Goal: Transaction & Acquisition: Book appointment/travel/reservation

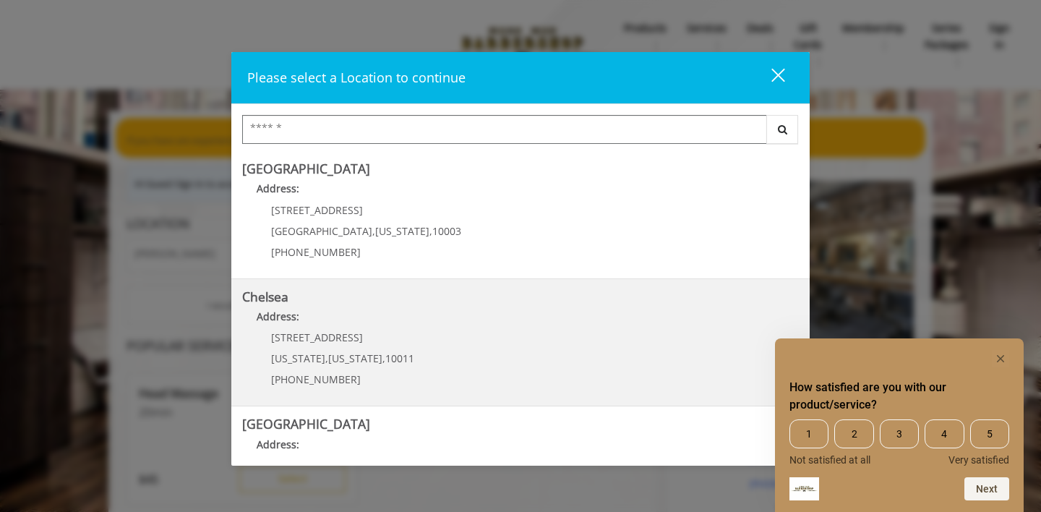
scroll to position [28, 0]
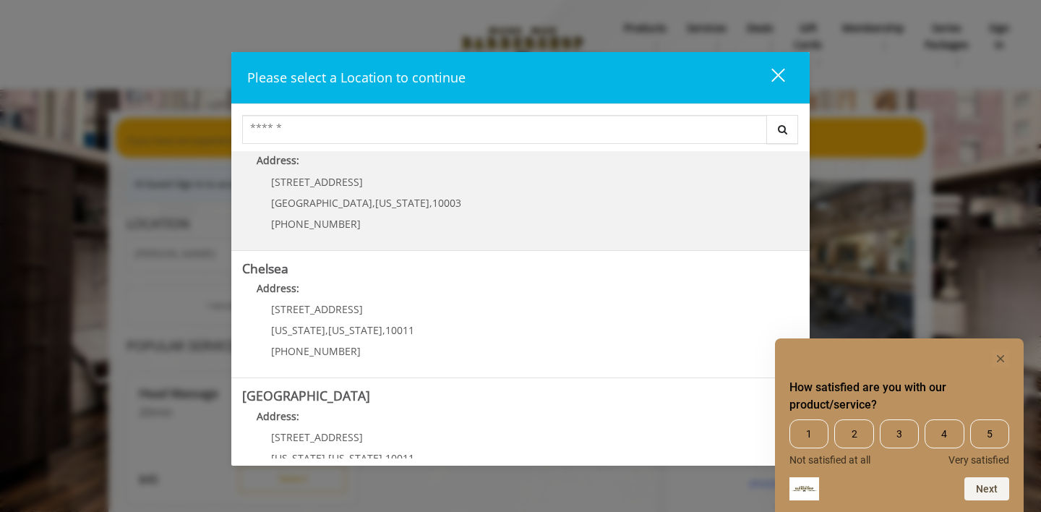
click at [289, 176] on span "[STREET_ADDRESS]" at bounding box center [317, 182] width 92 height 14
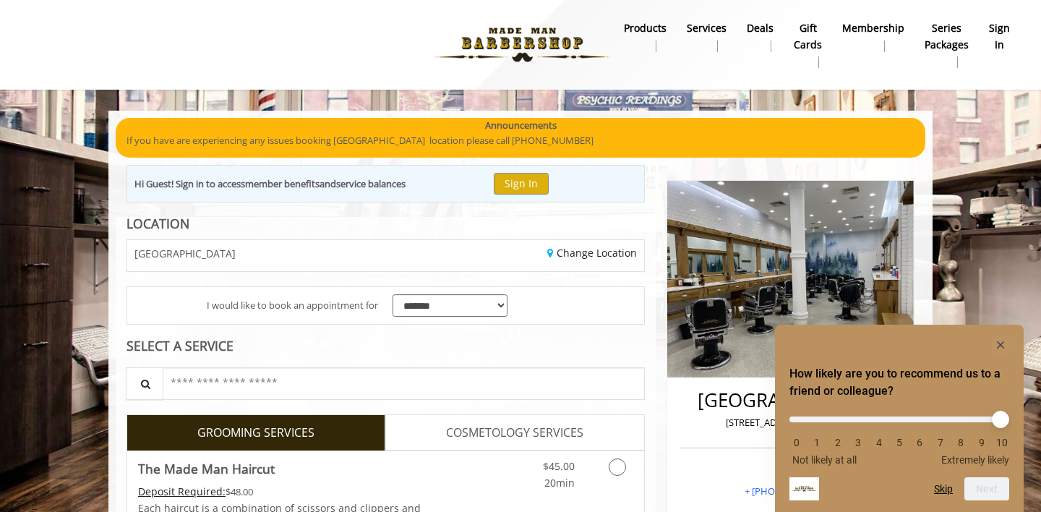
click at [999, 346] on icon "Hide survey" at bounding box center [1000, 344] width 7 height 7
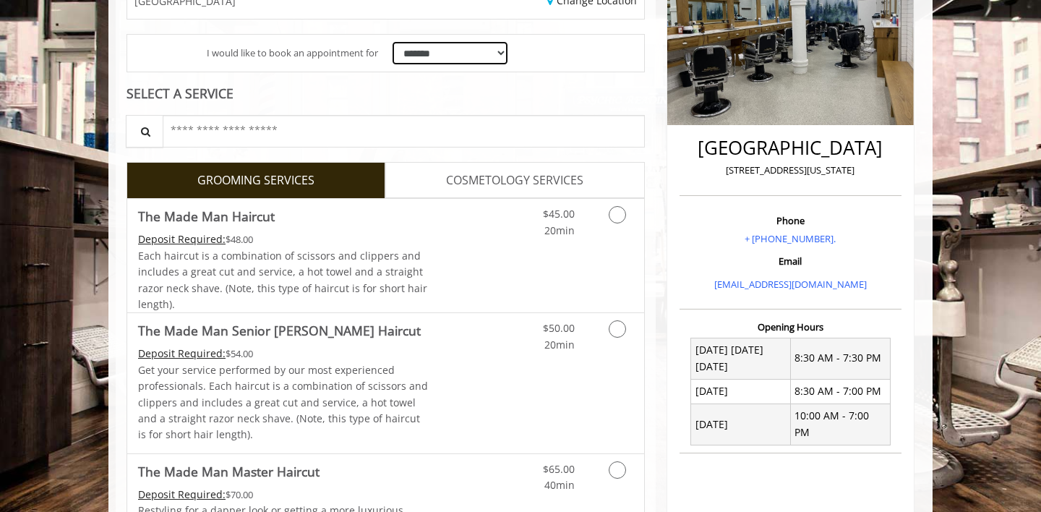
scroll to position [253, 0]
click at [492, 187] on link "COSMETOLOGY SERVICES" at bounding box center [514, 179] width 259 height 36
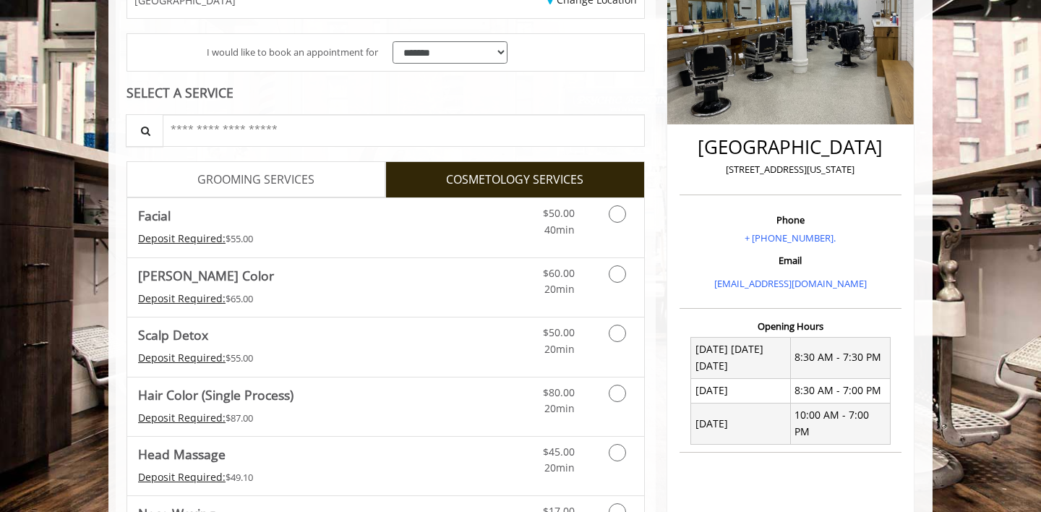
scroll to position [97, 0]
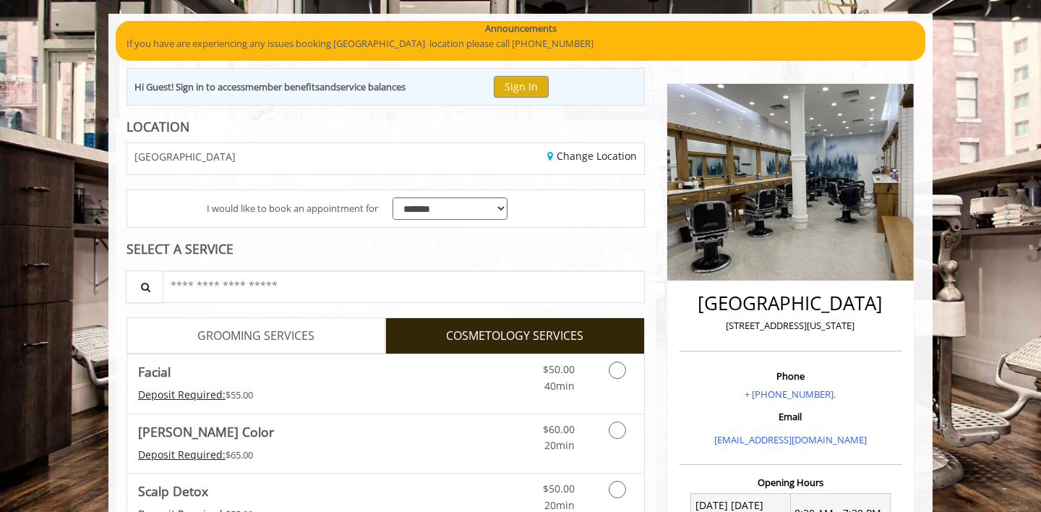
click at [253, 323] on link "GROOMING SERVICES" at bounding box center [256, 335] width 259 height 36
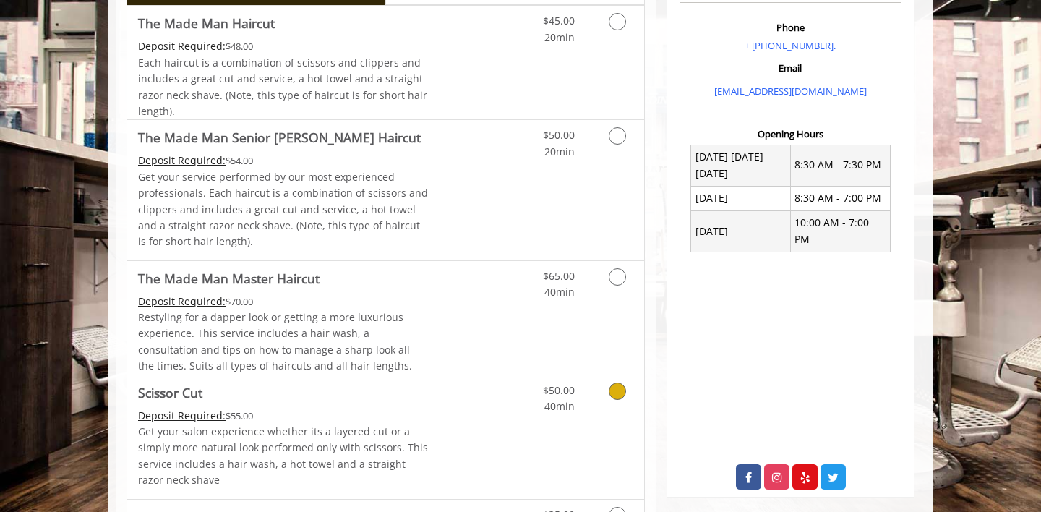
scroll to position [403, 0]
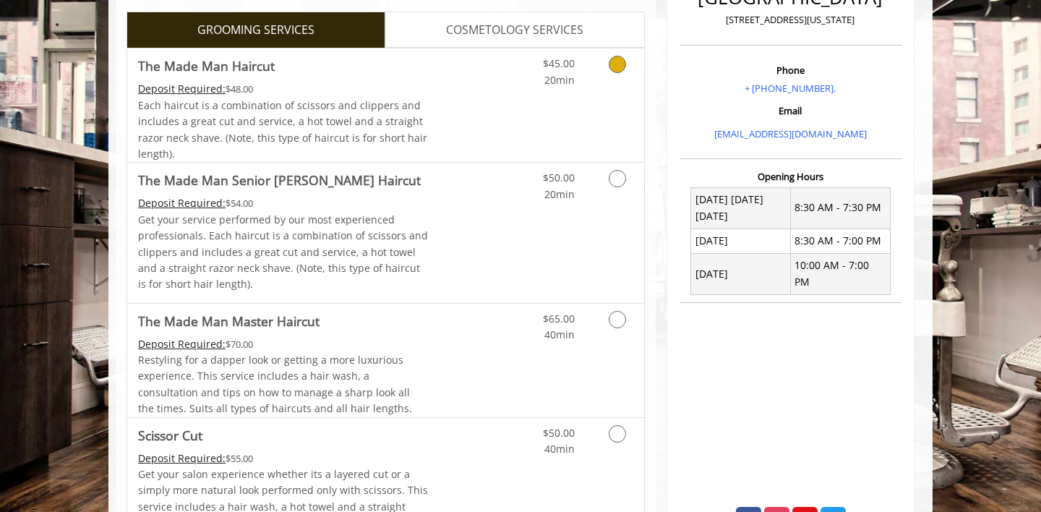
click at [615, 64] on icon "Grooming services" at bounding box center [617, 64] width 17 height 17
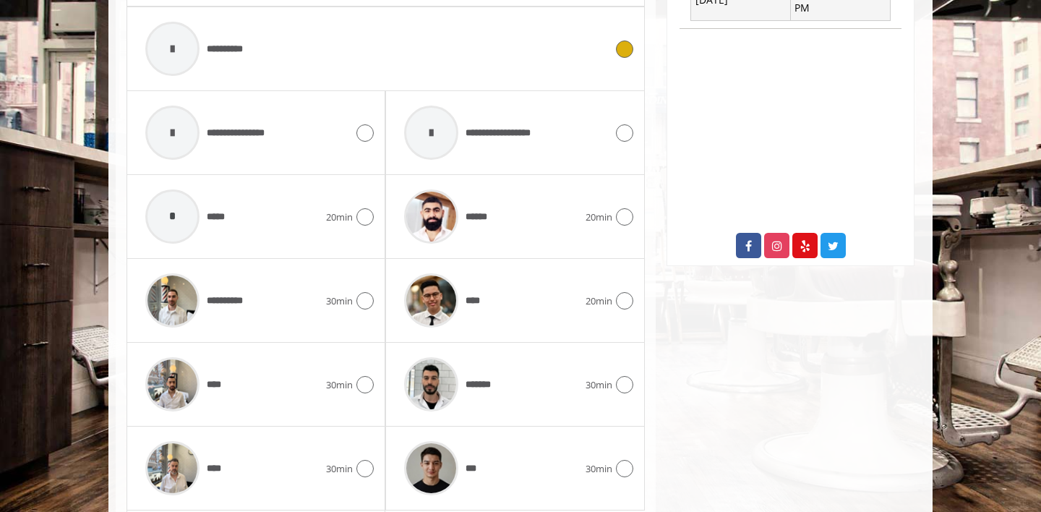
scroll to position [678, 0]
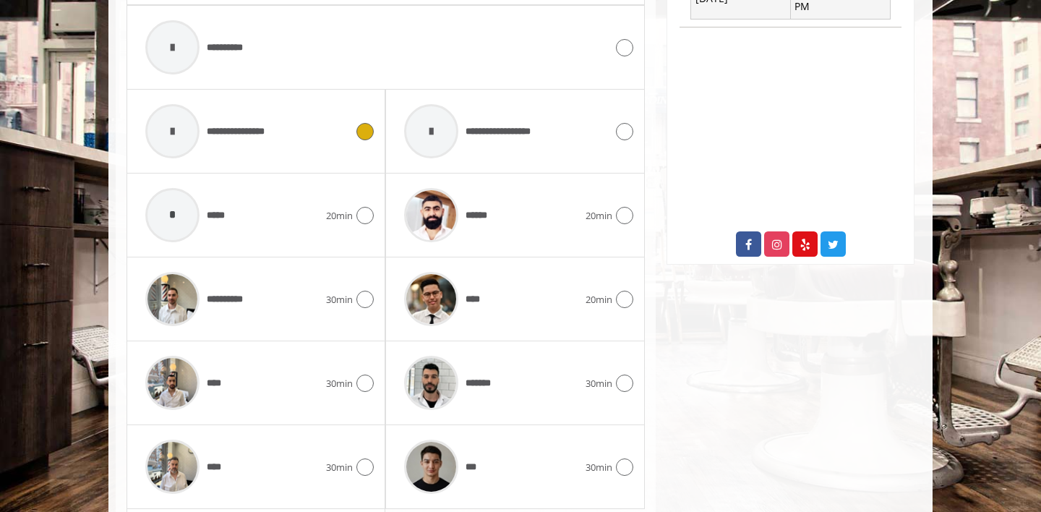
click at [362, 127] on icon at bounding box center [365, 131] width 17 height 17
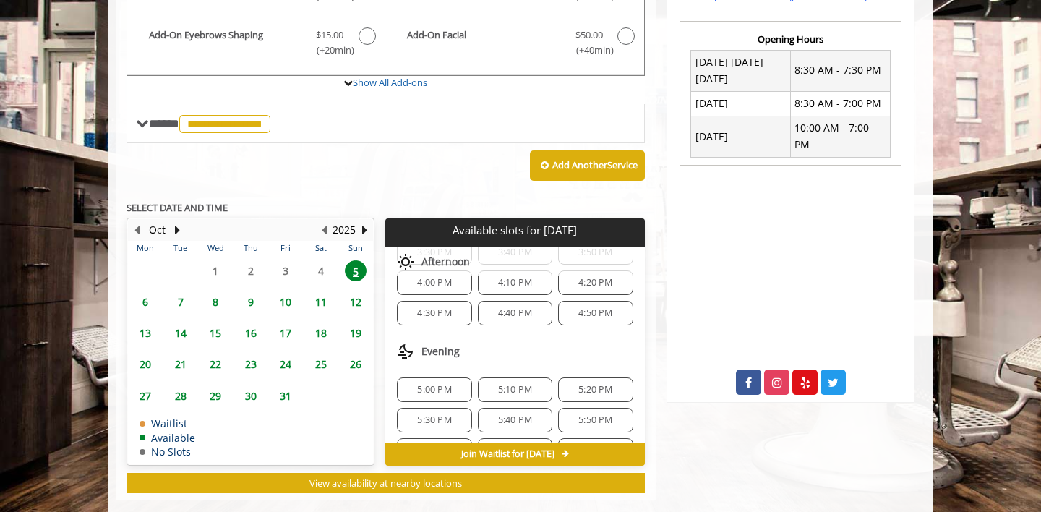
scroll to position [46, 0]
click at [441, 385] on span "5:00 PM" at bounding box center [434, 391] width 34 height 12
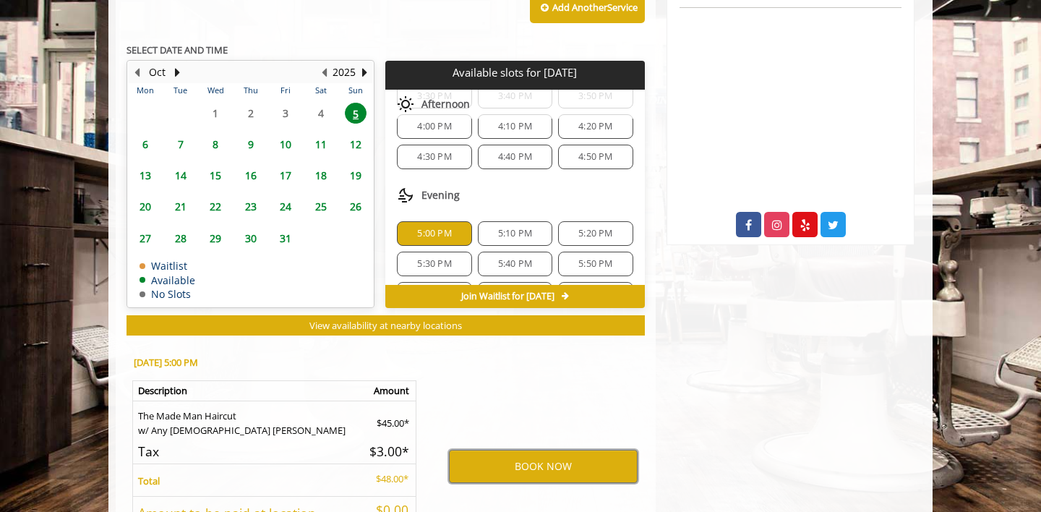
scroll to position [466, 0]
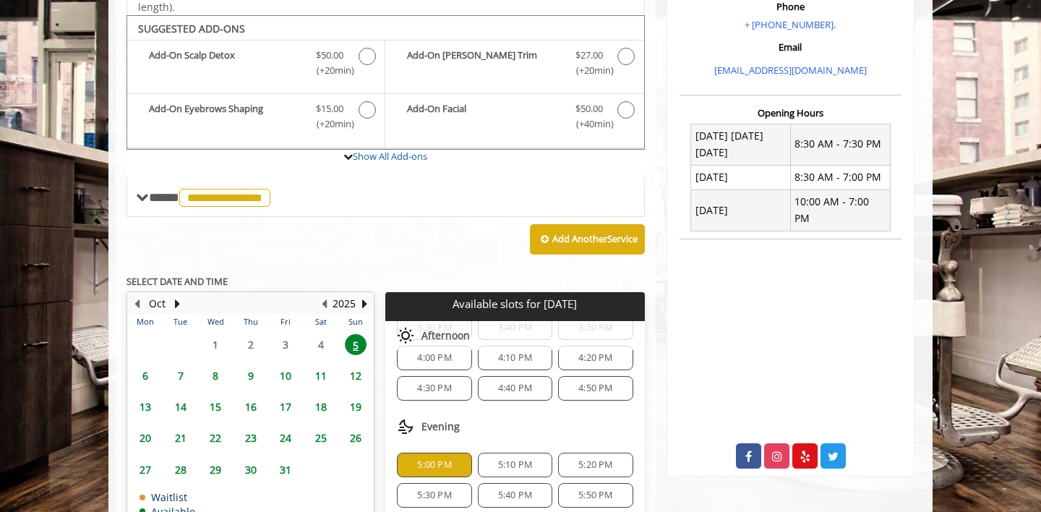
click at [437, 383] on span "4:30 PM" at bounding box center [434, 389] width 34 height 12
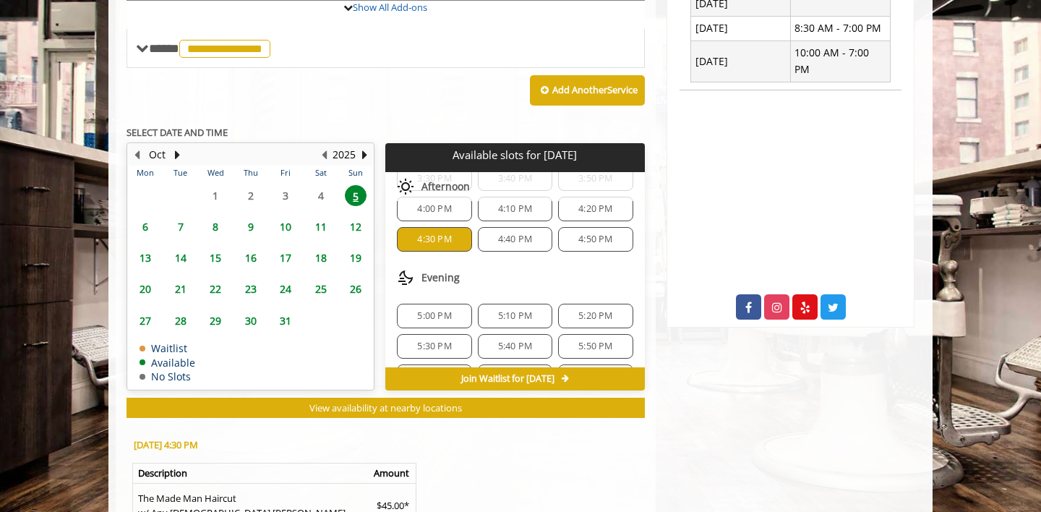
scroll to position [815, 0]
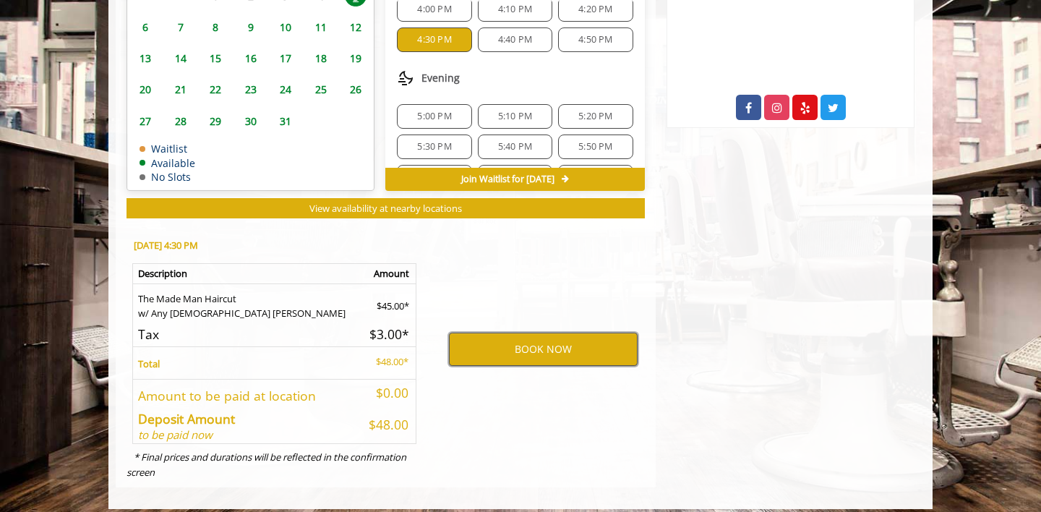
click at [524, 342] on button "BOOK NOW" at bounding box center [543, 349] width 189 height 33
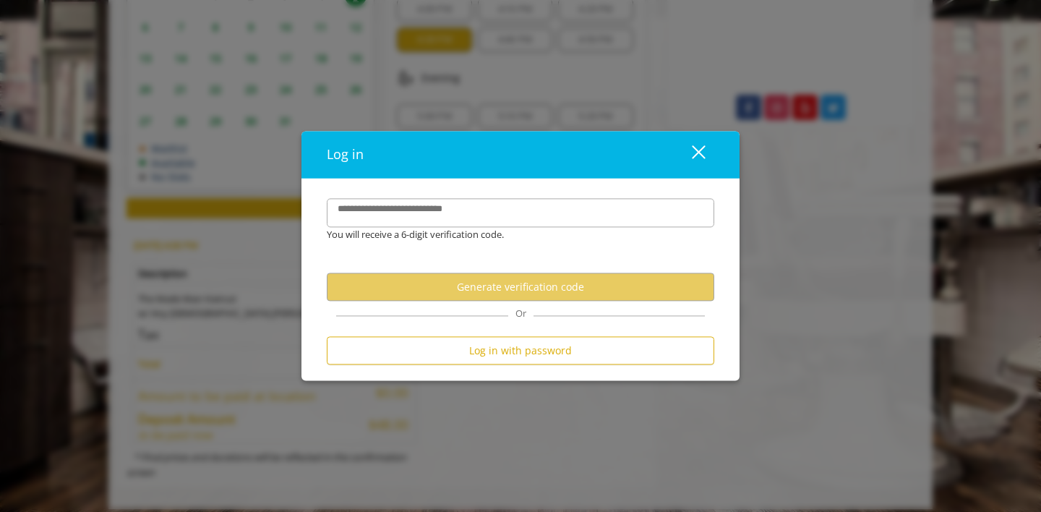
click at [702, 145] on div "close" at bounding box center [689, 155] width 29 height 22
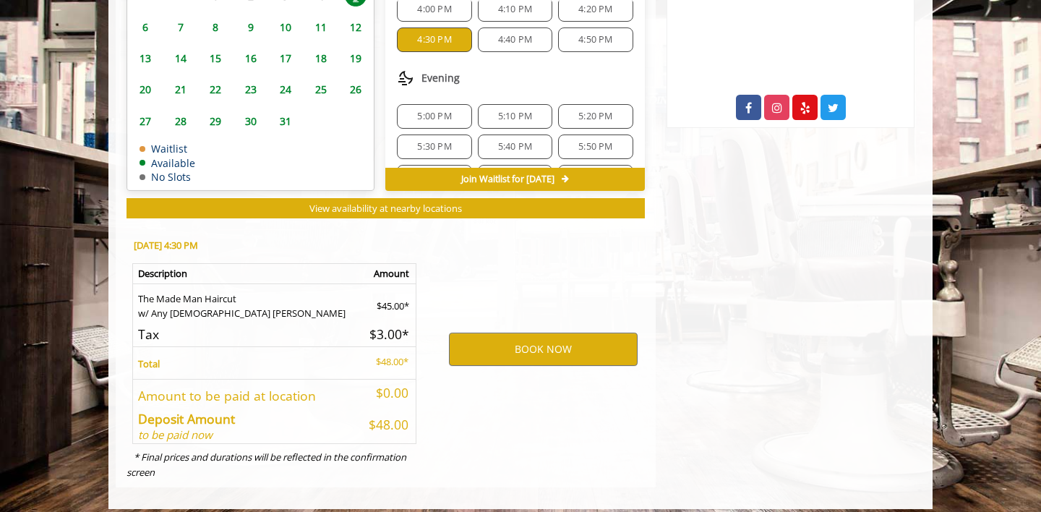
scroll to position [0, 0]
